Goal: Find specific page/section: Find specific page/section

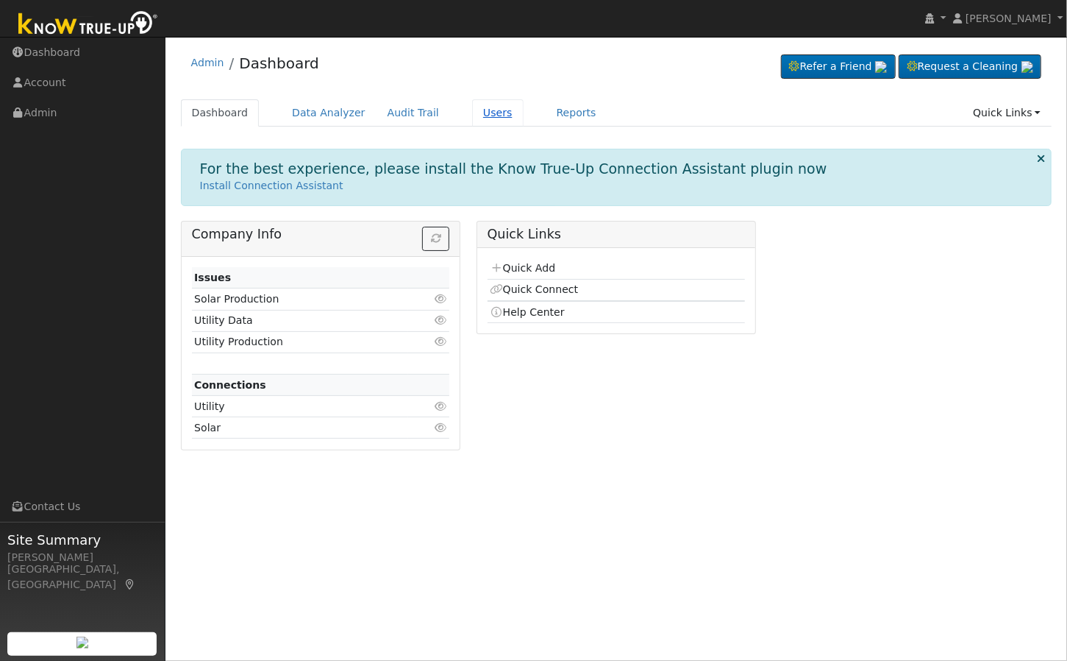
click at [472, 121] on link "Users" at bounding box center [497, 112] width 51 height 27
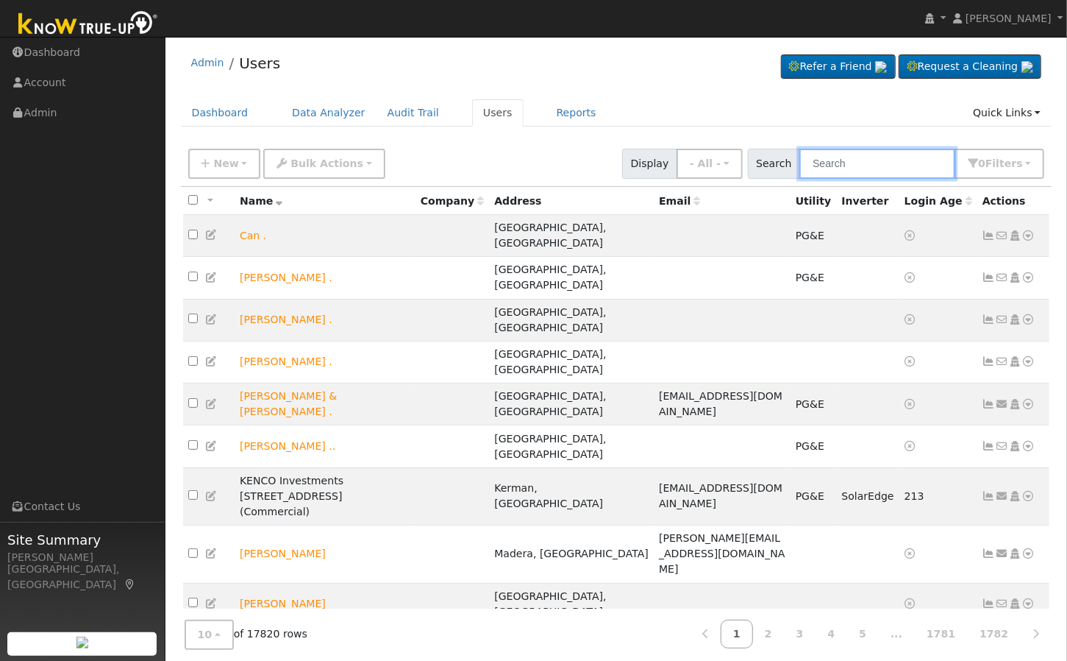
click at [831, 171] on input "text" at bounding box center [878, 164] width 156 height 30
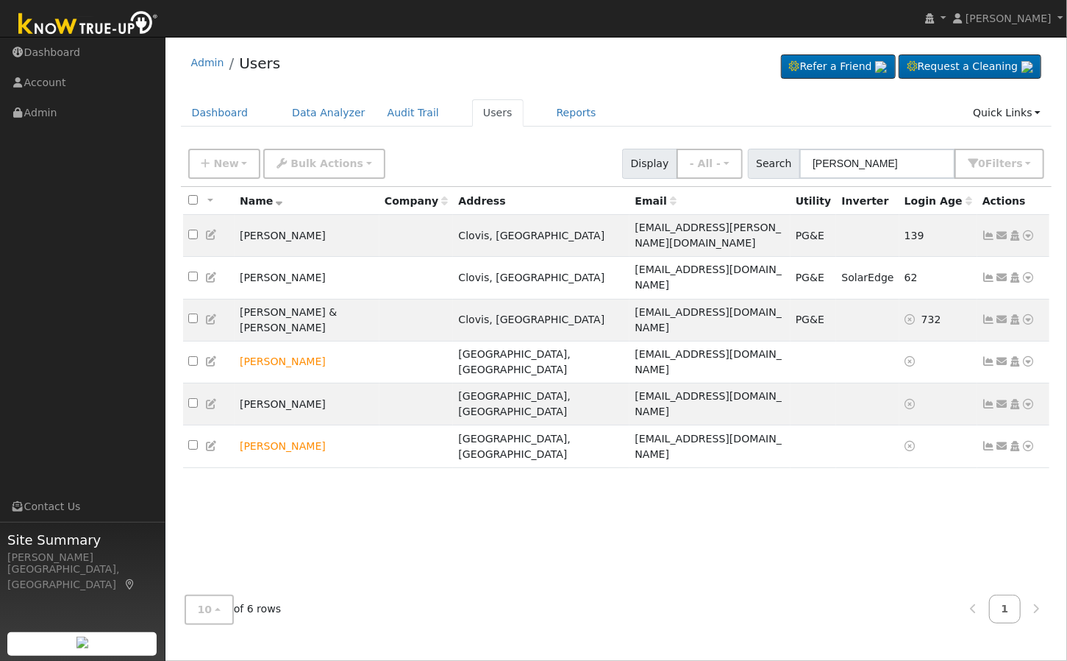
click at [603, 82] on div "Admin Users Refer a Friend Request a Cleaning" at bounding box center [617, 66] width 872 height 45
click at [871, 173] on input "haas" at bounding box center [878, 164] width 156 height 30
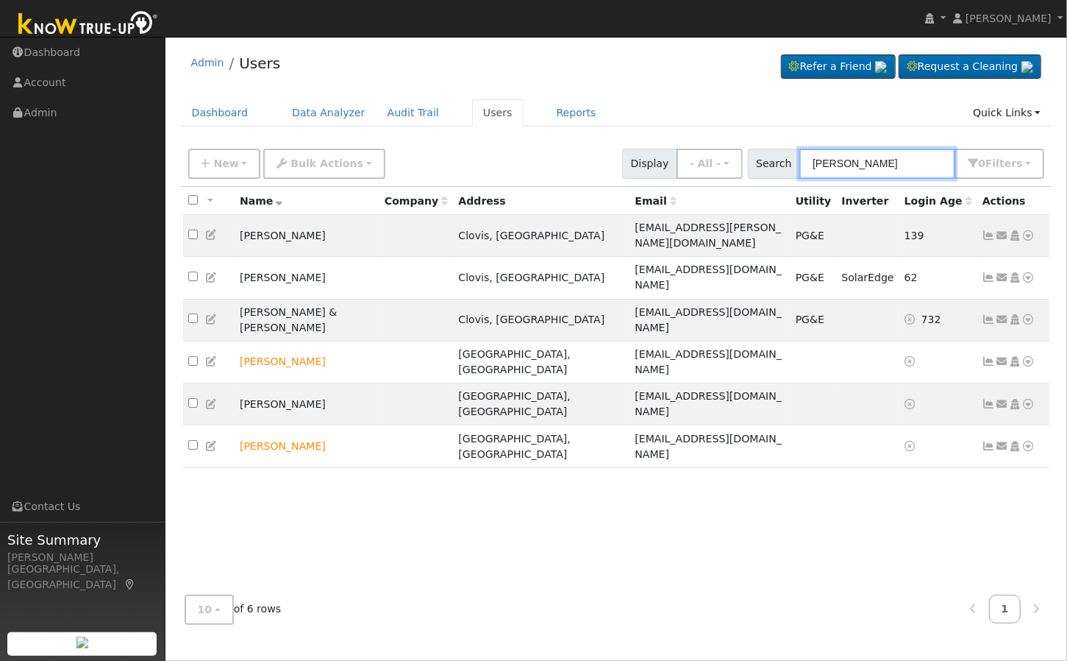
click at [871, 173] on input "haas" at bounding box center [878, 164] width 156 height 30
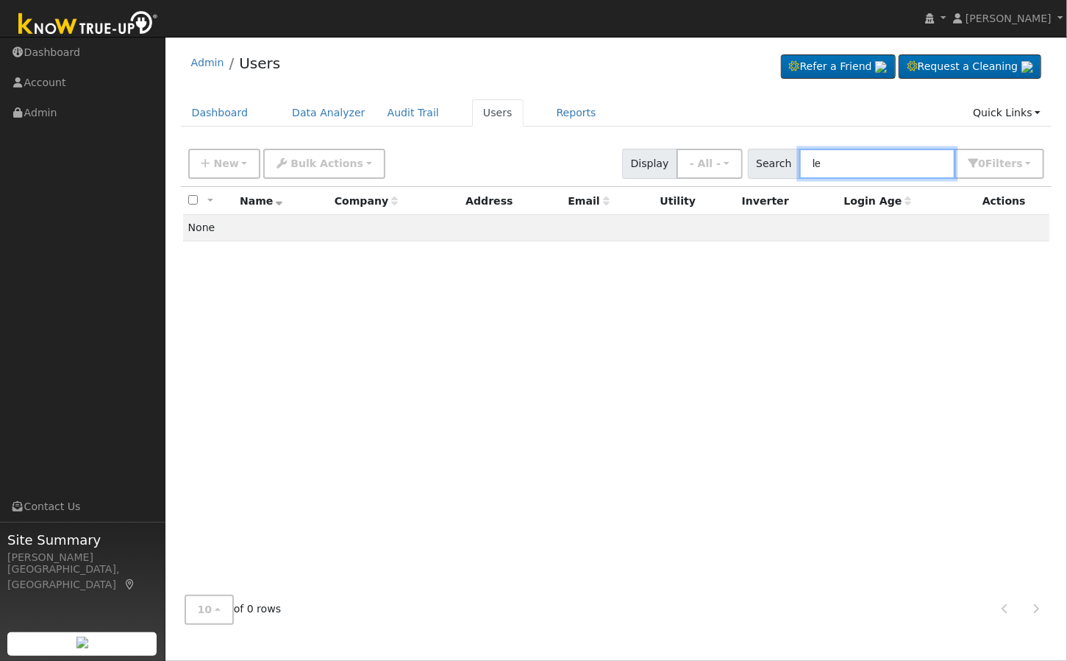
type input "l"
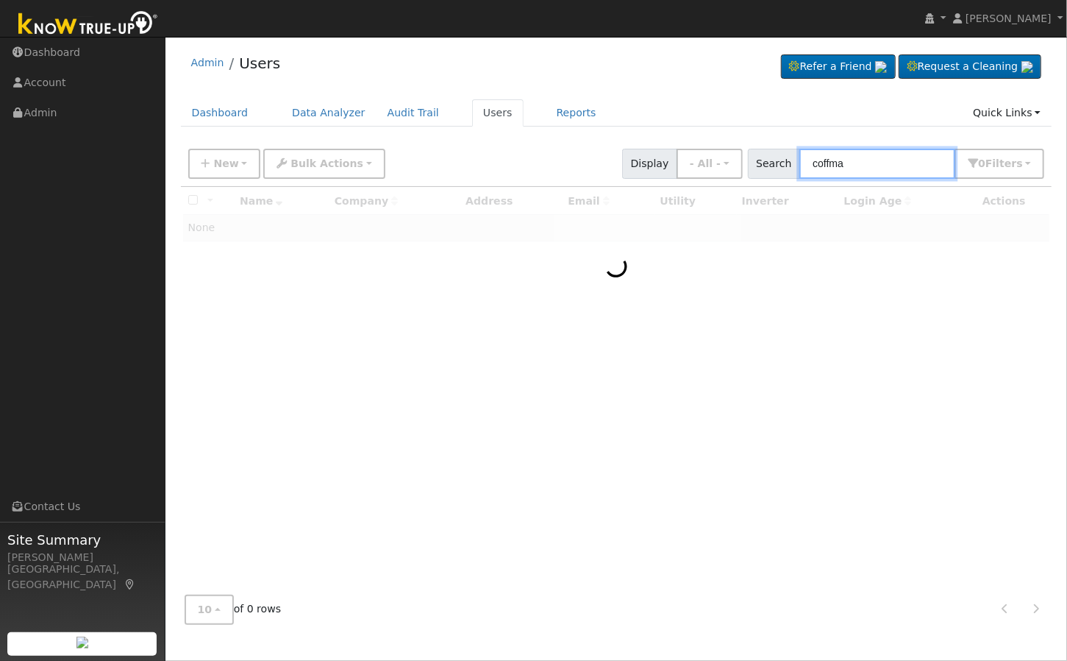
type input "coffman"
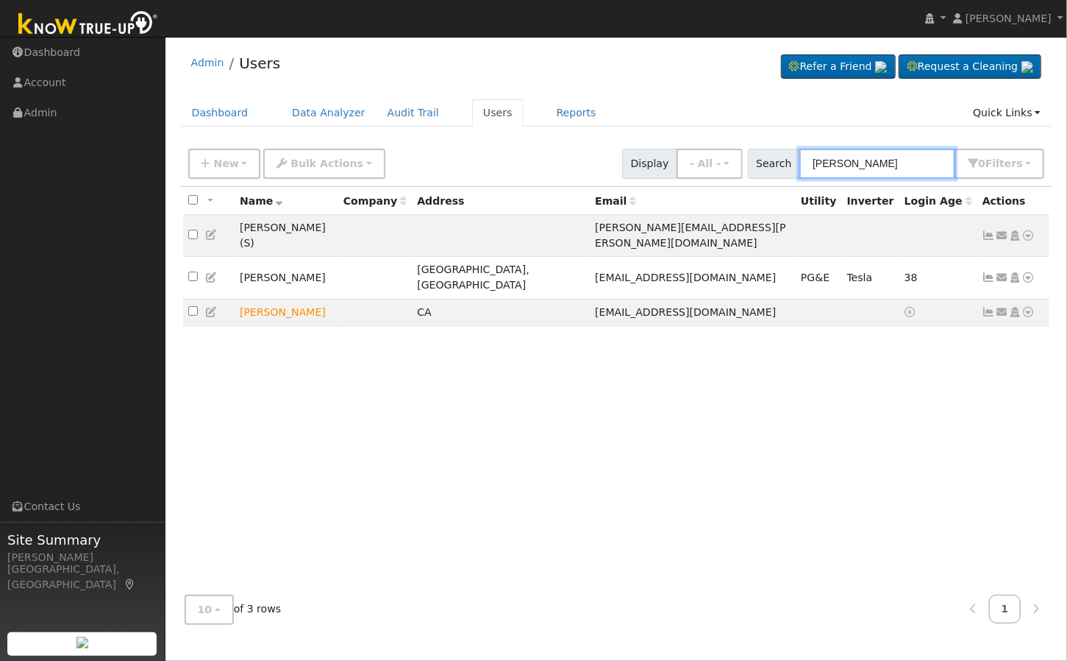
click at [878, 157] on input "coffman" at bounding box center [878, 164] width 156 height 30
click at [877, 157] on input "coffman" at bounding box center [878, 164] width 156 height 30
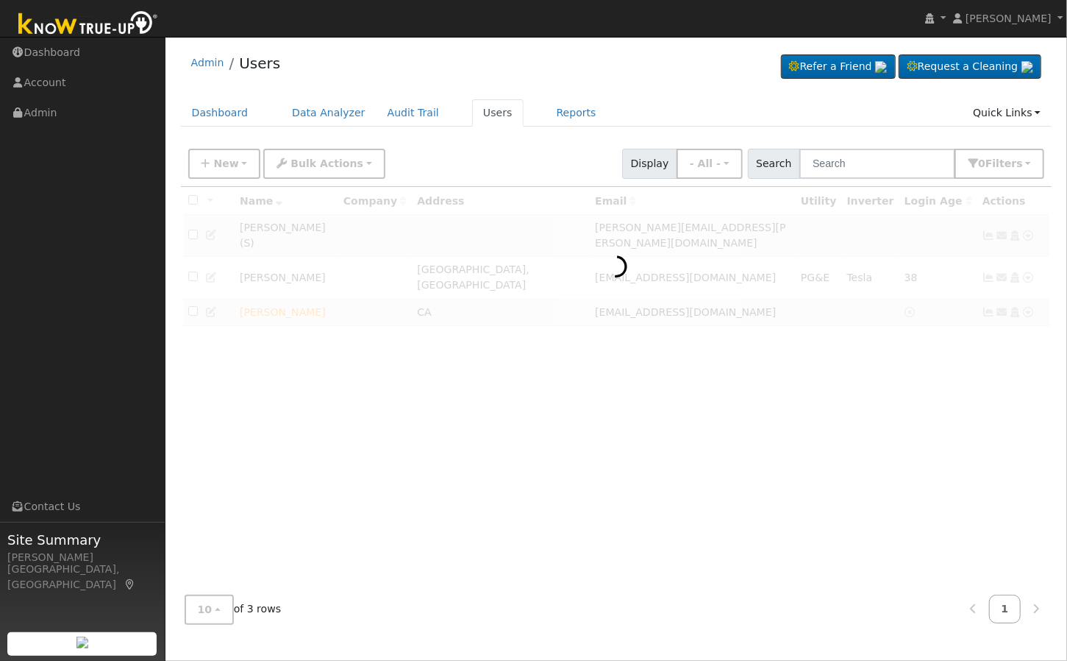
click at [601, 471] on div at bounding box center [617, 385] width 872 height 396
